Goal: Check status: Check status

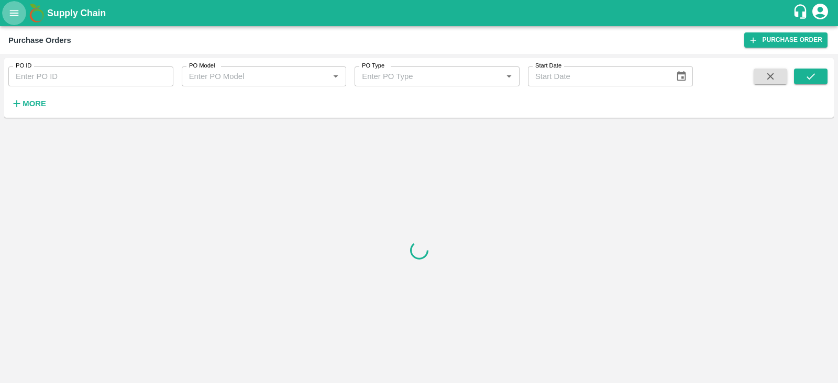
click at [11, 8] on icon "open drawer" at bounding box center [14, 13] width 12 height 12
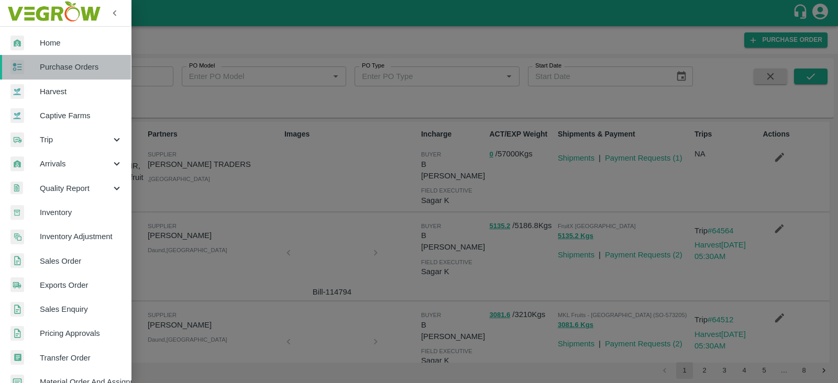
click at [92, 67] on span "Purchase Orders" at bounding box center [81, 67] width 83 height 12
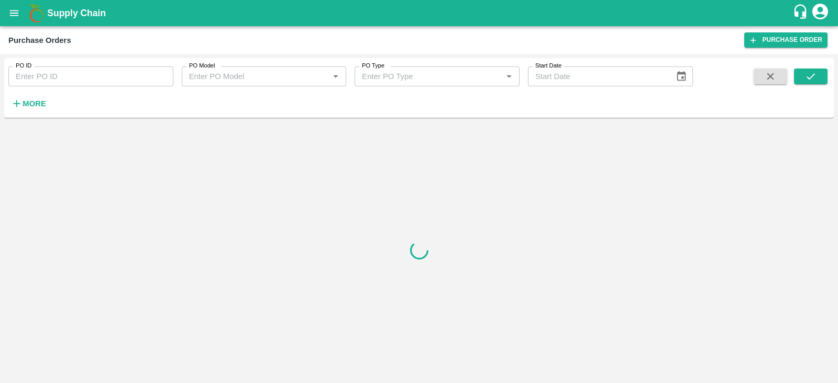
click at [96, 87] on div "PO ID PO ID PO Model PO Model   * PO Type PO Type   * Start Date Start Date More" at bounding box center [346, 85] width 693 height 54
click at [101, 72] on input "PO ID" at bounding box center [90, 76] width 165 height 20
paste input "256624"
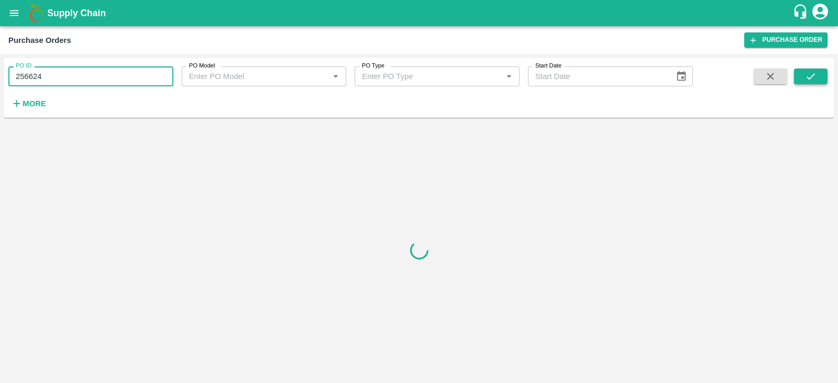
type input "256624"
click at [810, 81] on icon "submit" at bounding box center [811, 77] width 12 height 12
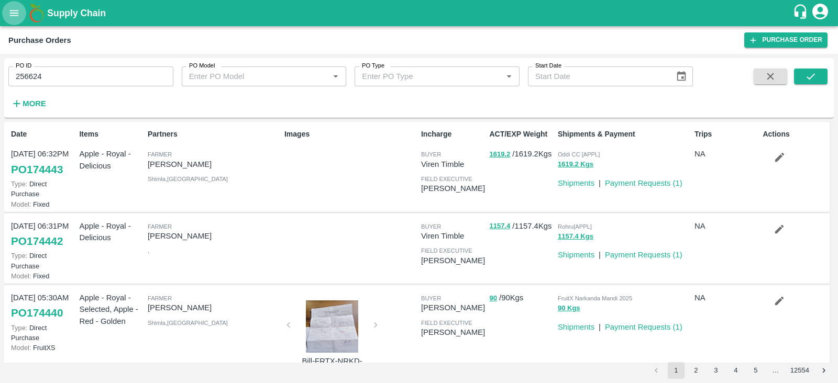
click at [15, 12] on icon "open drawer" at bounding box center [14, 13] width 12 height 12
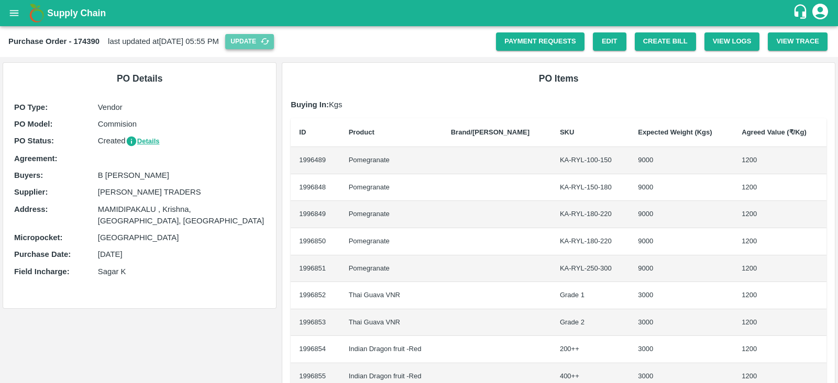
click at [274, 39] on button "Update" at bounding box center [249, 41] width 49 height 15
